Goal: Task Accomplishment & Management: Manage account settings

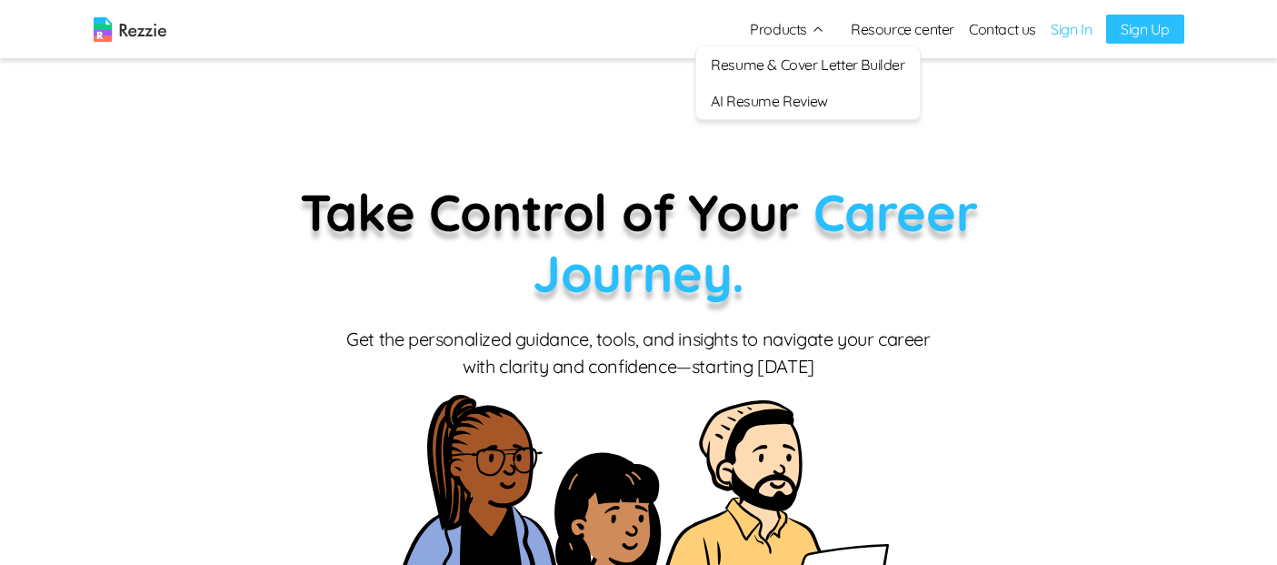
click at [797, 99] on link "AI Resume Review" at bounding box center [807, 101] width 223 height 36
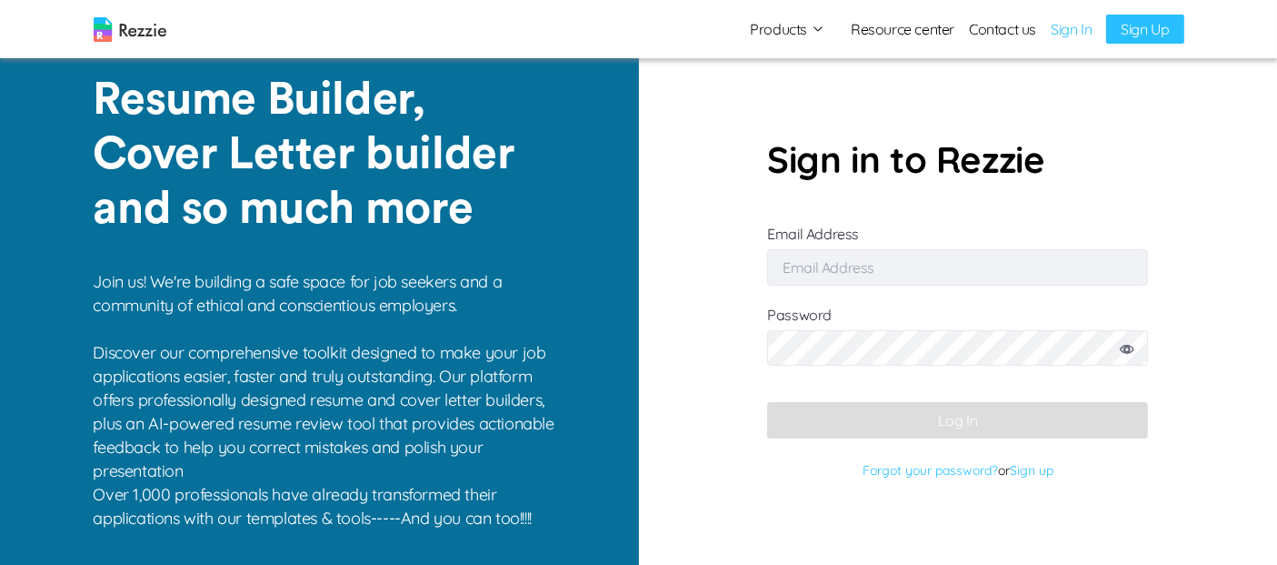
type input "[EMAIL_ADDRESS][DOMAIN_NAME]"
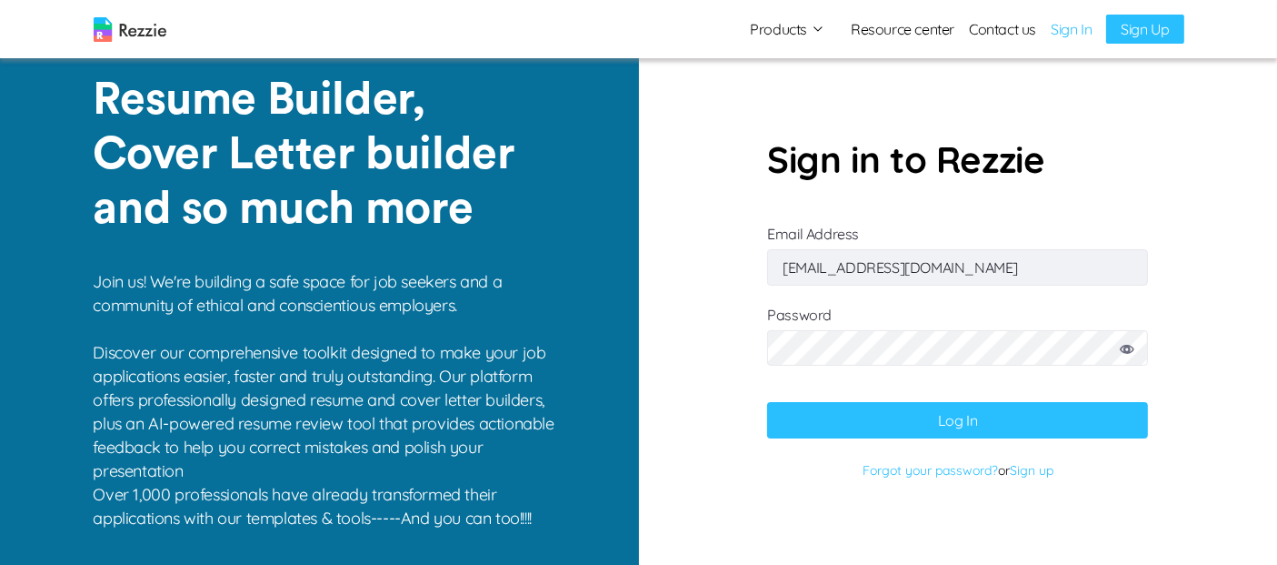
click at [801, 33] on button "Products" at bounding box center [787, 29] width 75 height 22
click at [989, 415] on button "Log In" at bounding box center [957, 420] width 381 height 36
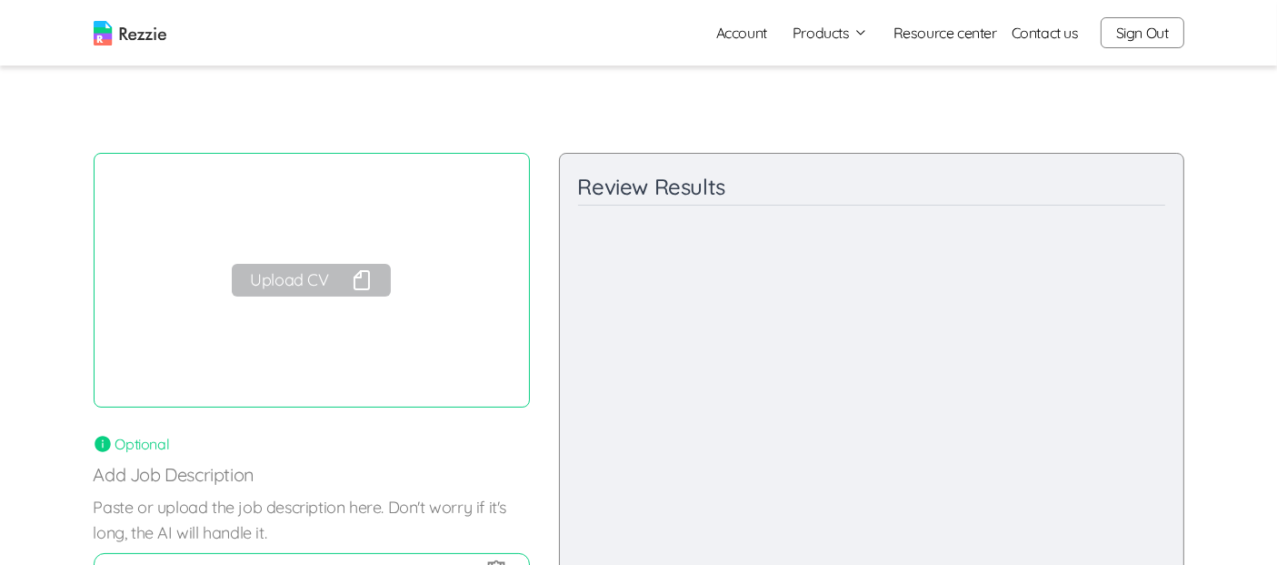
click at [753, 34] on link "Account" at bounding box center [742, 33] width 80 height 36
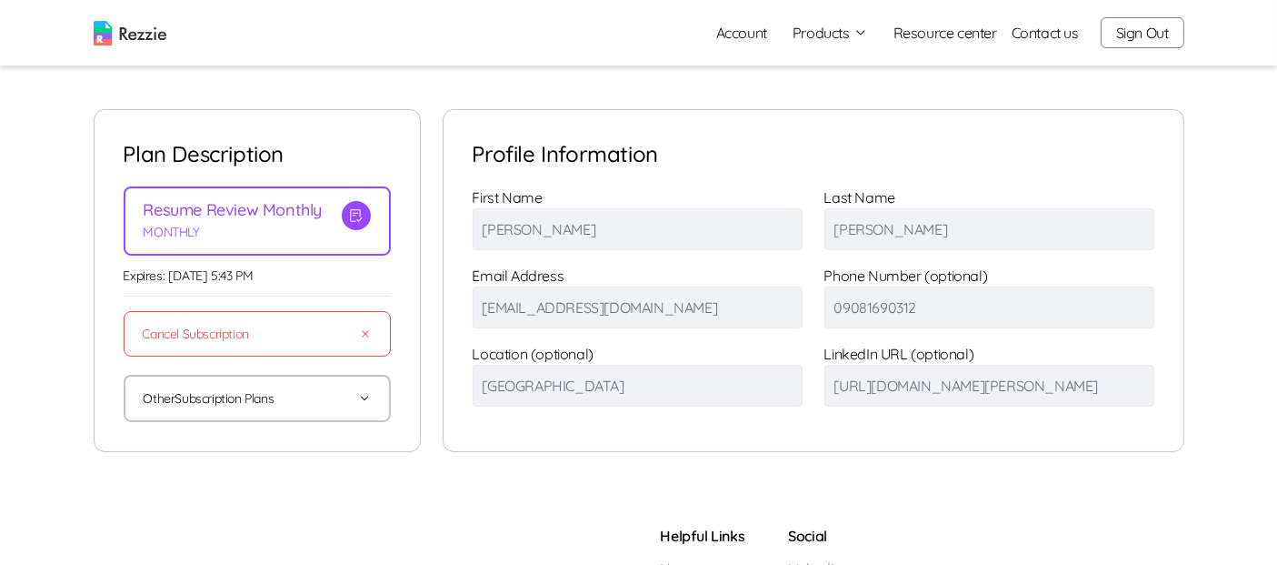
click at [944, 37] on link "Resource center" at bounding box center [946, 33] width 104 height 22
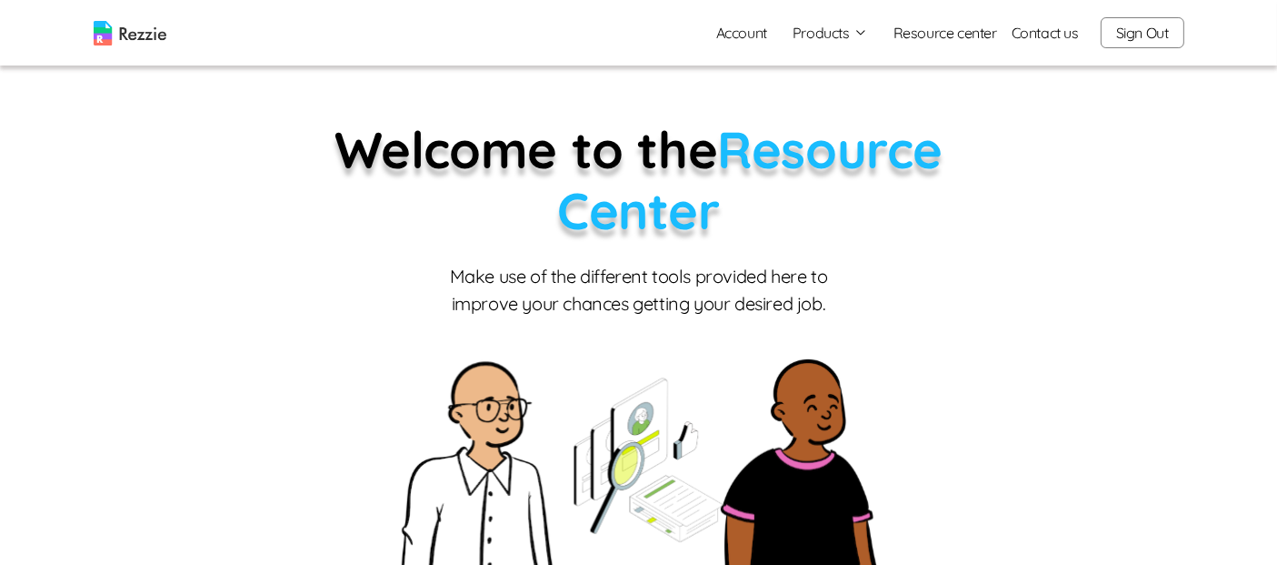
click at [824, 29] on button "Products" at bounding box center [830, 33] width 75 height 22
click at [859, 65] on link "Resume & Cover Letter Builder" at bounding box center [850, 68] width 223 height 36
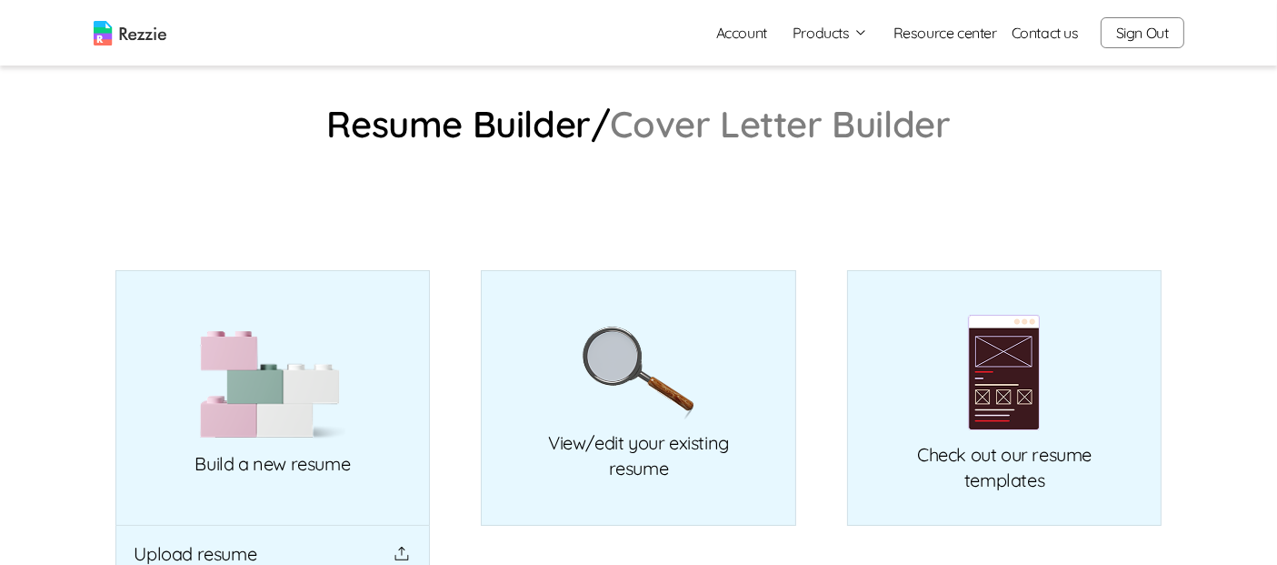
click at [339, 347] on img at bounding box center [272, 385] width 145 height 110
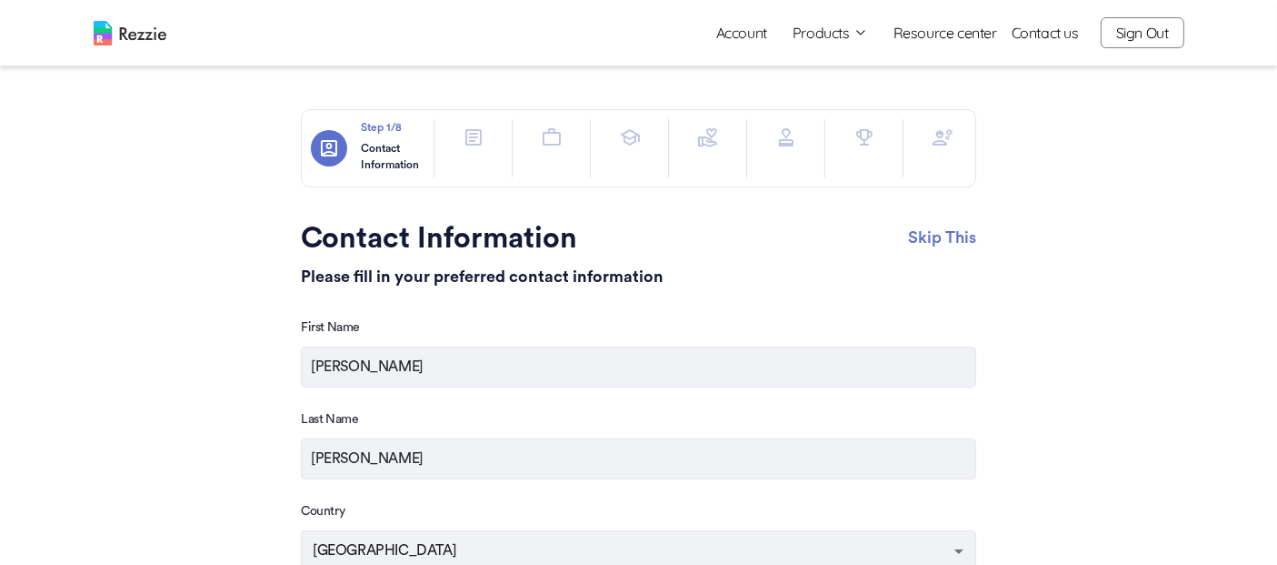
click at [850, 41] on button "Products" at bounding box center [830, 33] width 75 height 22
click at [814, 29] on button "Products" at bounding box center [830, 33] width 75 height 22
click at [731, 35] on link "Account" at bounding box center [742, 33] width 80 height 36
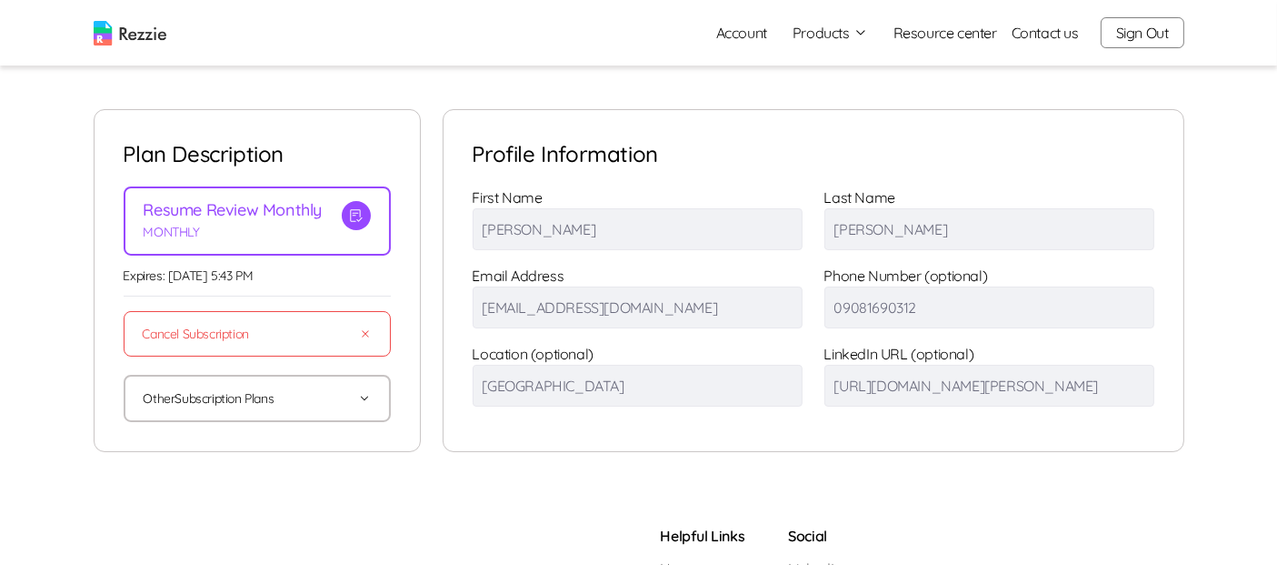
click at [1146, 41] on button "Sign Out" at bounding box center [1143, 32] width 84 height 31
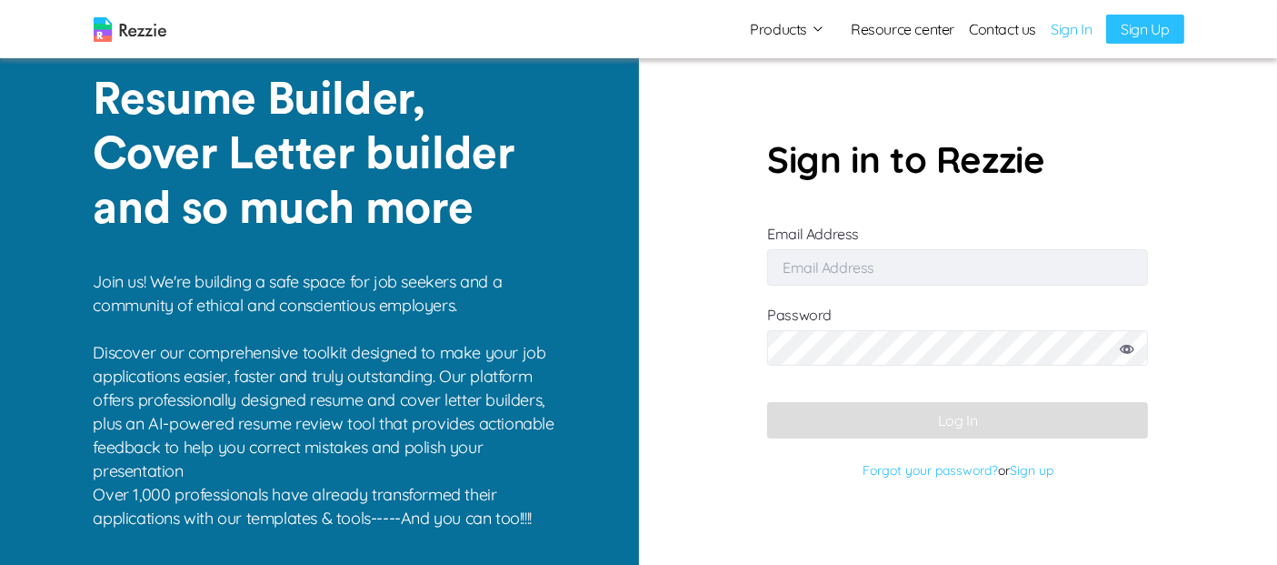
type input "[EMAIL_ADDRESS][DOMAIN_NAME]"
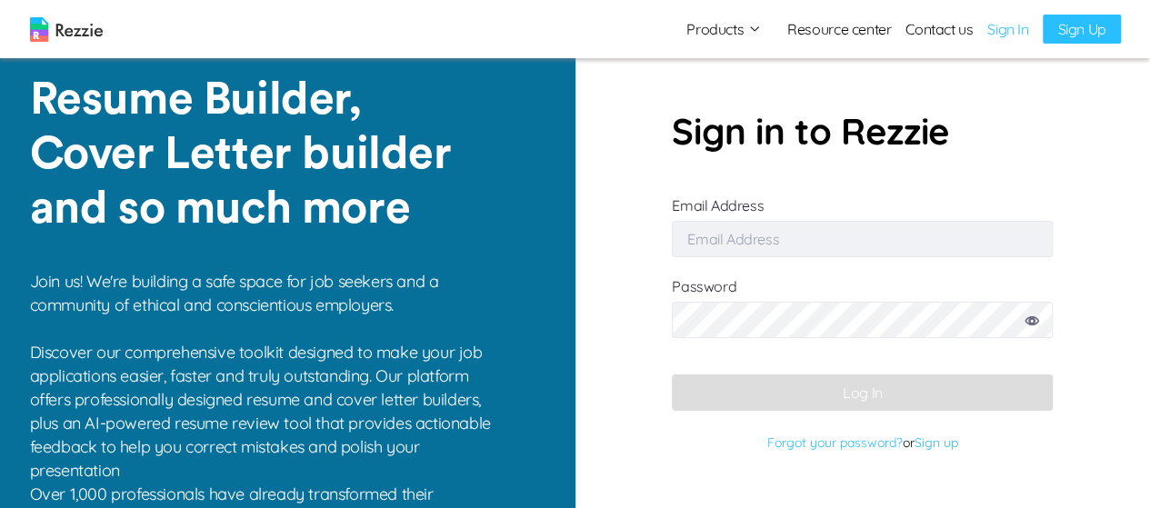
type input "damilola49@gmail.com"
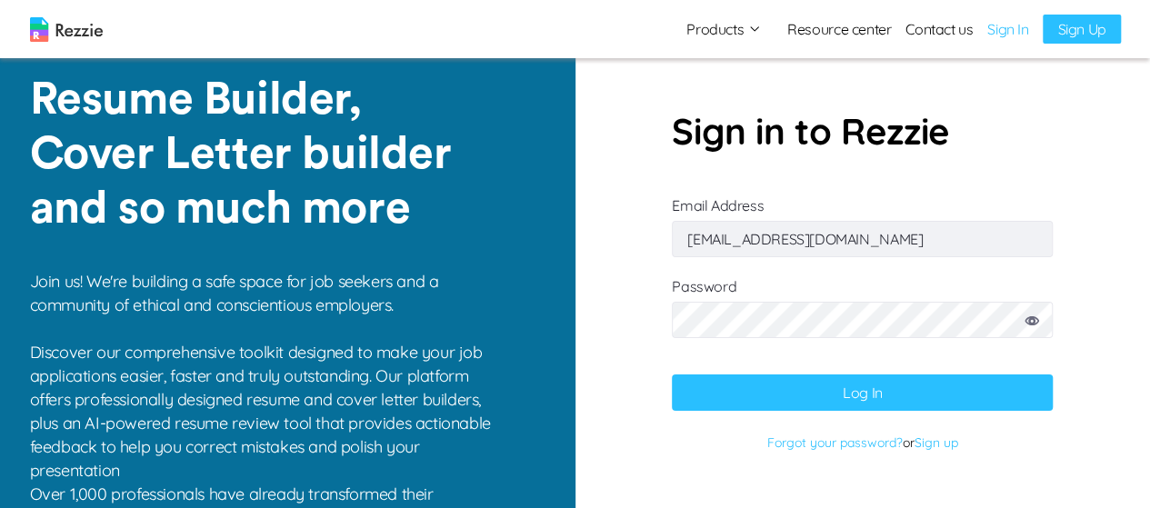
click at [900, 399] on button "Log In" at bounding box center [862, 393] width 381 height 36
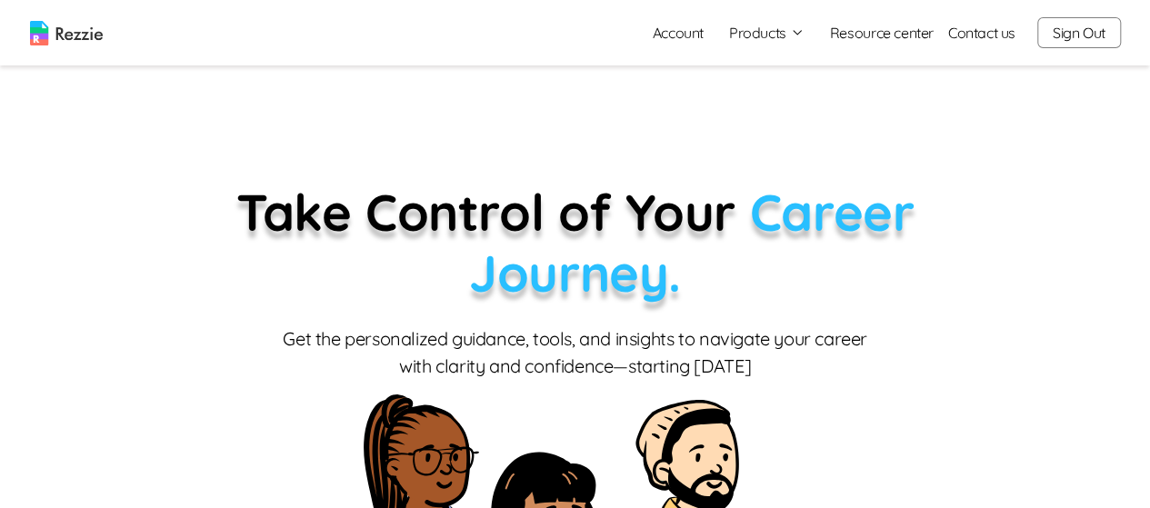
click at [777, 40] on button "Products" at bounding box center [766, 33] width 75 height 22
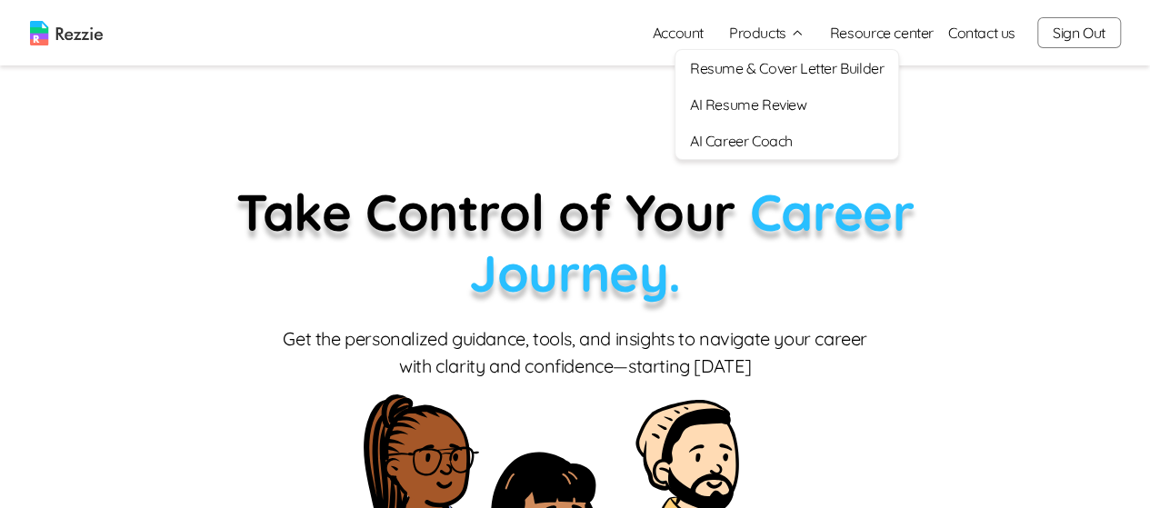
click at [756, 33] on button "Products" at bounding box center [766, 33] width 75 height 22
